Goal: Check status: Check status

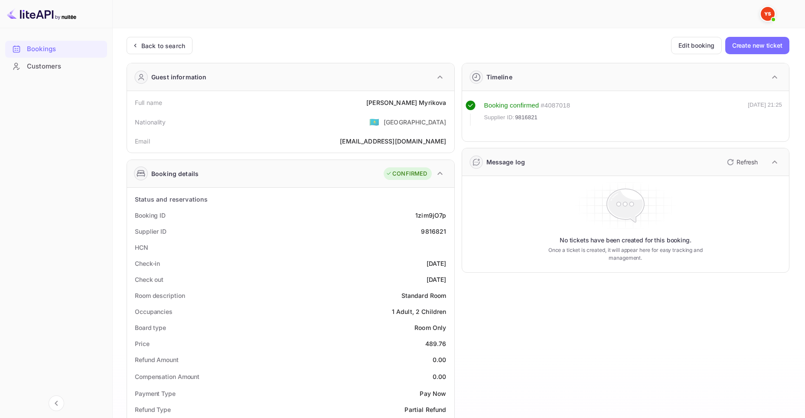
click at [52, 43] on div "Bookings" at bounding box center [56, 49] width 102 height 17
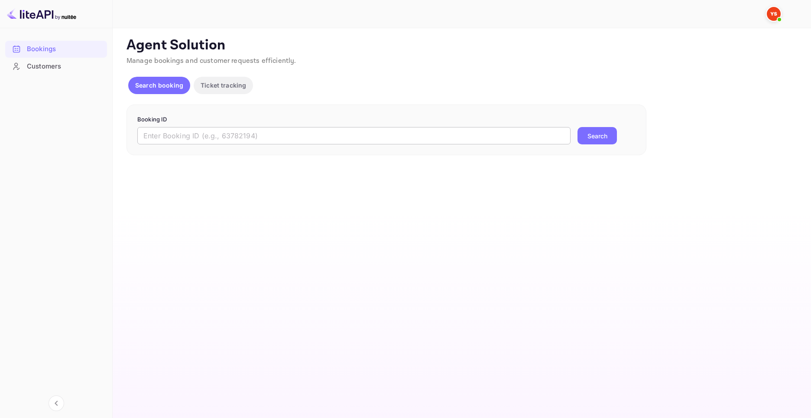
click at [477, 136] on input "text" at bounding box center [353, 135] width 433 height 17
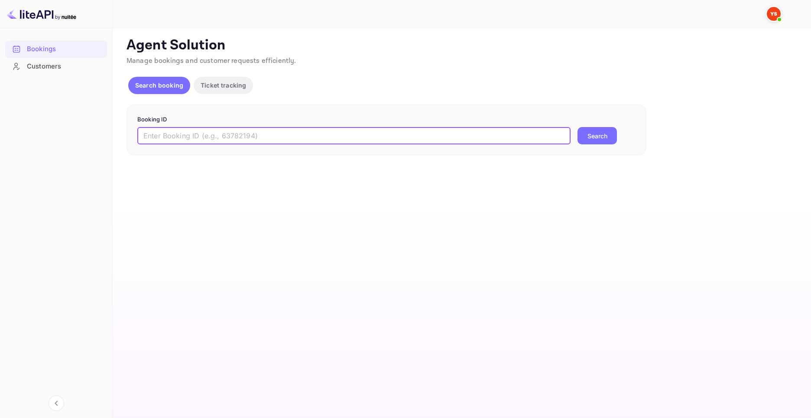
paste input "9941261"
type input "9941261"
click at [581, 133] on button "Search" at bounding box center [597, 135] width 39 height 17
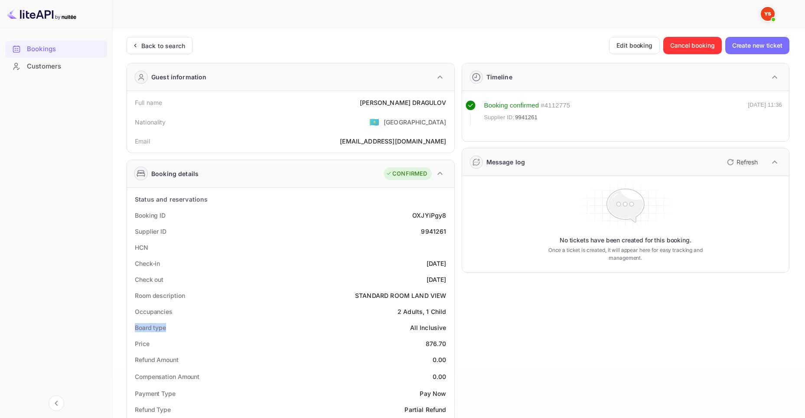
drag, startPoint x: 136, startPoint y: 327, endPoint x: 171, endPoint y: 325, distance: 35.2
click at [171, 325] on div "Board type All Inclusive" at bounding box center [290, 327] width 320 height 16
copy div "Board type"
click at [62, 52] on div "Bookings" at bounding box center [65, 49] width 76 height 10
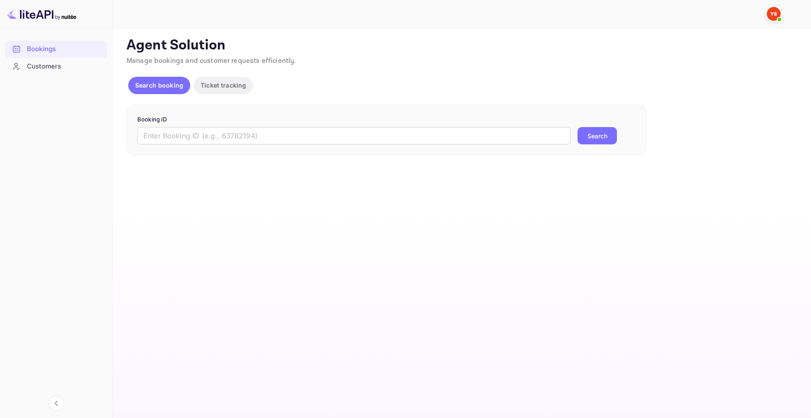
click at [421, 140] on input "text" at bounding box center [353, 135] width 433 height 17
paste input "8542414"
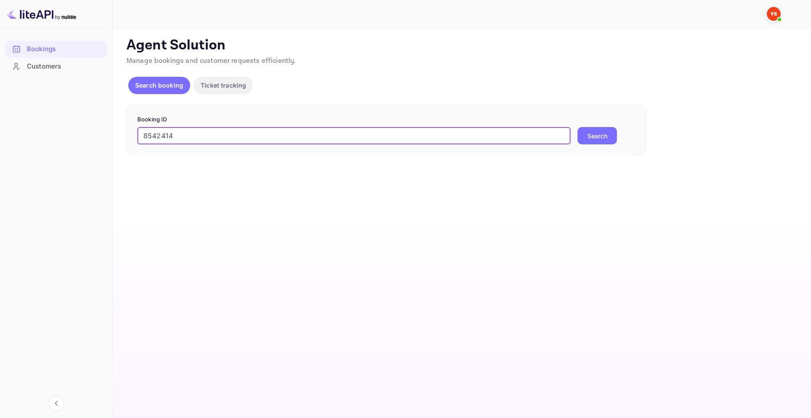
type input "8542414"
click at [596, 136] on button "Search" at bounding box center [597, 135] width 39 height 17
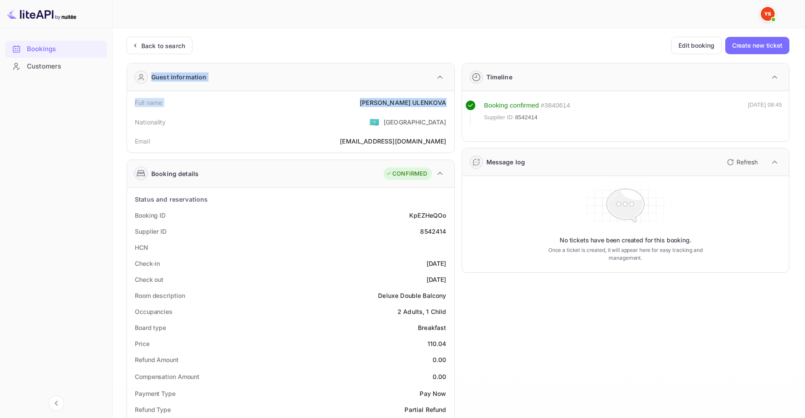
click at [377, 107] on div "Full name [PERSON_NAME]" at bounding box center [290, 102] width 320 height 16
click at [402, 104] on div "[PERSON_NAME]" at bounding box center [403, 102] width 86 height 9
drag, startPoint x: 393, startPoint y: 102, endPoint x: 448, endPoint y: 102, distance: 54.2
click at [448, 102] on div "Full name [PERSON_NAME]" at bounding box center [290, 102] width 320 height 16
copy div "[PERSON_NAME]"
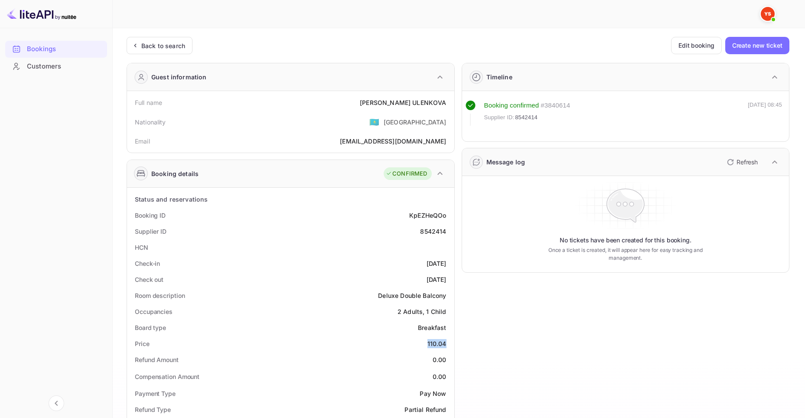
drag, startPoint x: 422, startPoint y: 341, endPoint x: 449, endPoint y: 345, distance: 27.6
click at [449, 345] on div "Price 110.04" at bounding box center [290, 343] width 320 height 16
copy div "110.04"
click at [42, 49] on div "Bookings" at bounding box center [65, 49] width 76 height 10
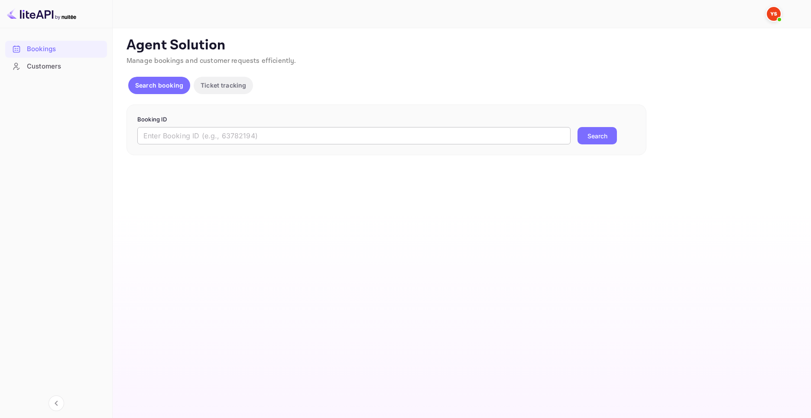
click at [291, 129] on input "text" at bounding box center [353, 135] width 433 height 17
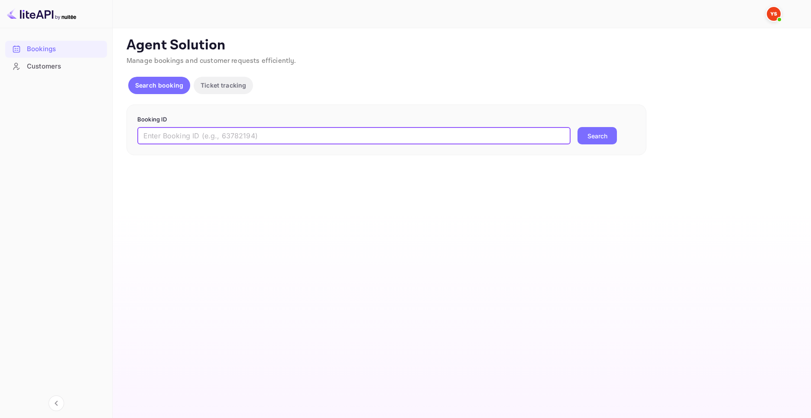
click at [512, 140] on input "text" at bounding box center [353, 135] width 433 height 17
click at [435, 133] on input "text" at bounding box center [353, 135] width 433 height 17
paste input "9942062"
type input "9942062"
click at [600, 133] on button "Search" at bounding box center [597, 135] width 39 height 17
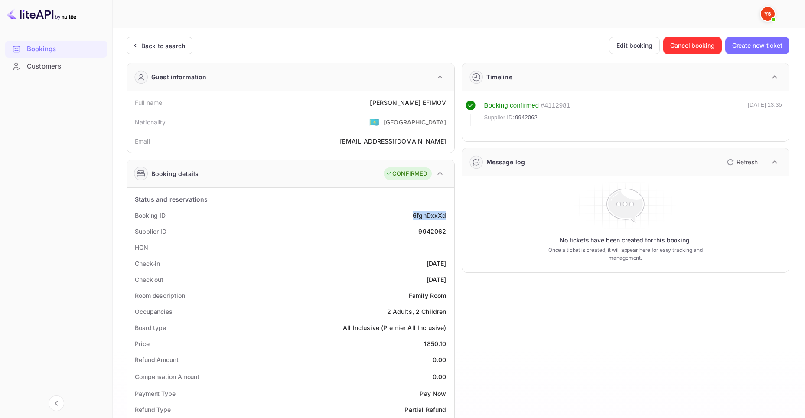
drag, startPoint x: 413, startPoint y: 217, endPoint x: 451, endPoint y: 218, distance: 37.7
copy div "6fghDxxXd"
